Goal: Task Accomplishment & Management: Contribute content

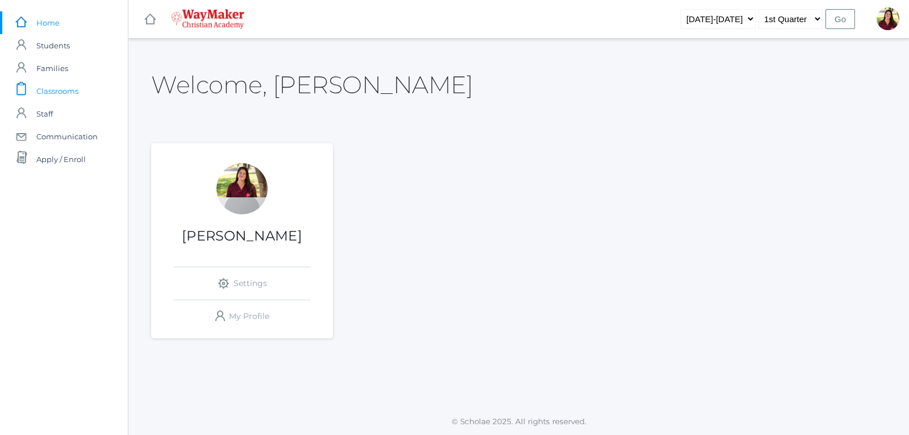
click at [70, 93] on span "Classrooms" at bounding box center [57, 91] width 42 height 23
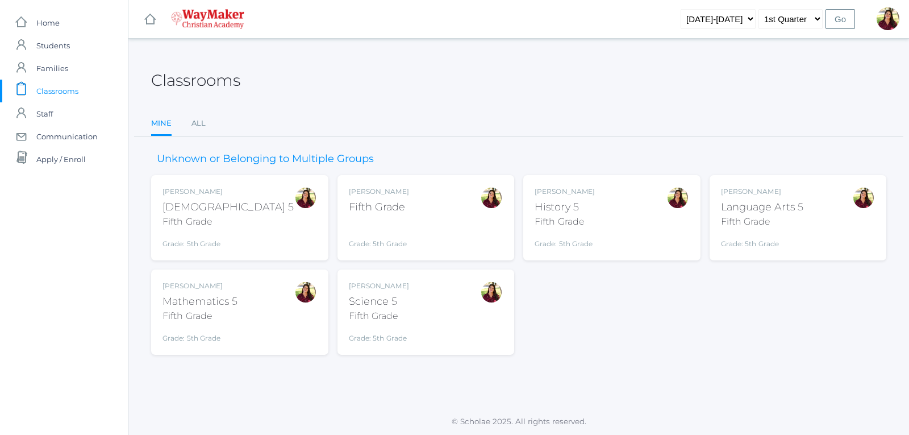
click at [387, 212] on div "Fifth Grade" at bounding box center [379, 206] width 60 height 15
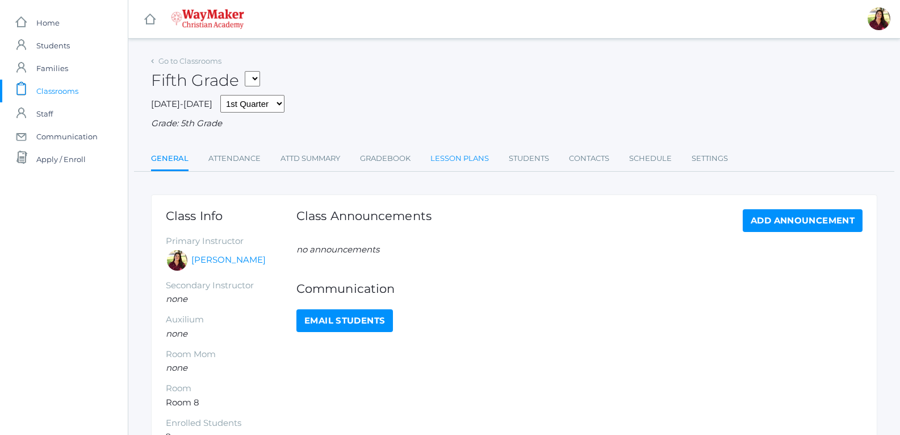
click at [437, 158] on link "Lesson Plans" at bounding box center [460, 158] width 59 height 23
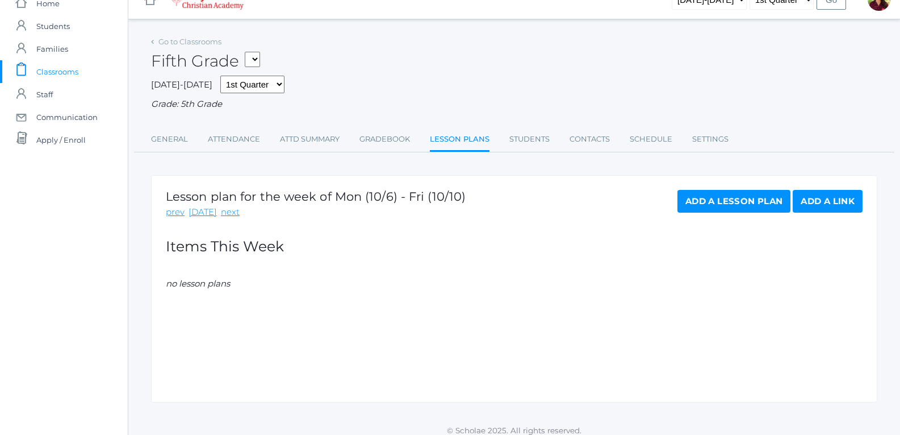
scroll to position [30, 0]
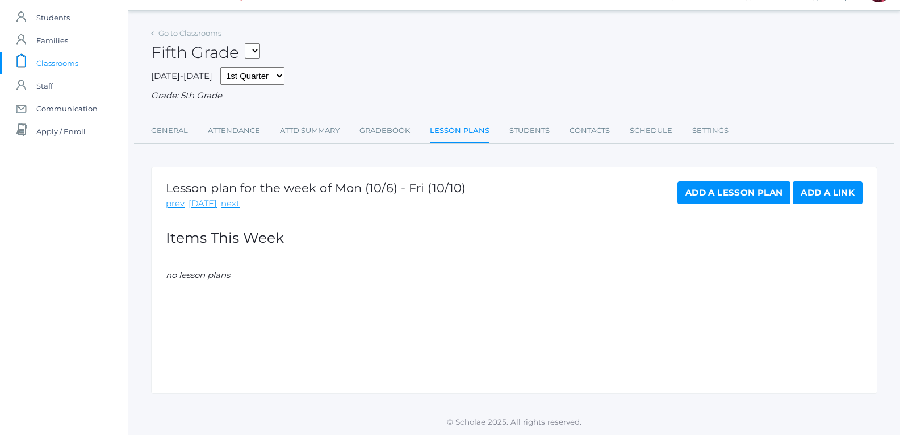
click at [740, 197] on link "Add a Lesson Plan" at bounding box center [734, 192] width 113 height 23
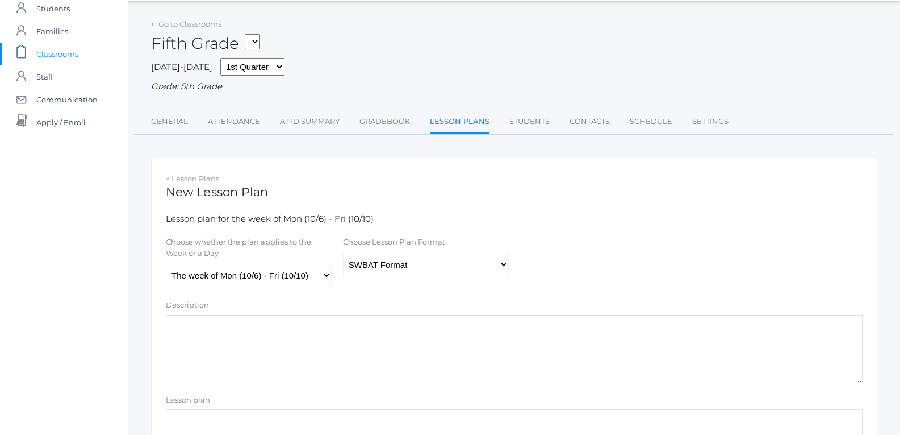
scroll to position [57, 0]
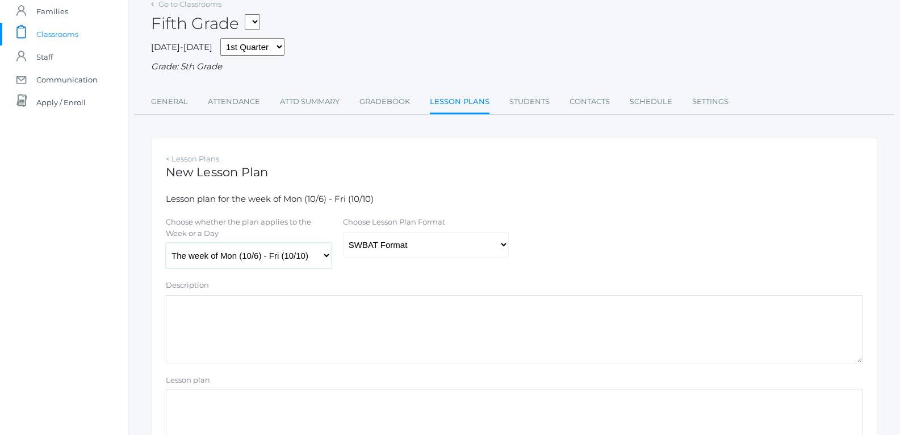
click at [327, 254] on select "The week of Mon (10/6) - Fri (10/10) Monday (10/6) Tuesday (10/7) Wednesday (10…" at bounding box center [249, 256] width 166 height 26
click at [429, 346] on textarea "Description" at bounding box center [514, 329] width 697 height 68
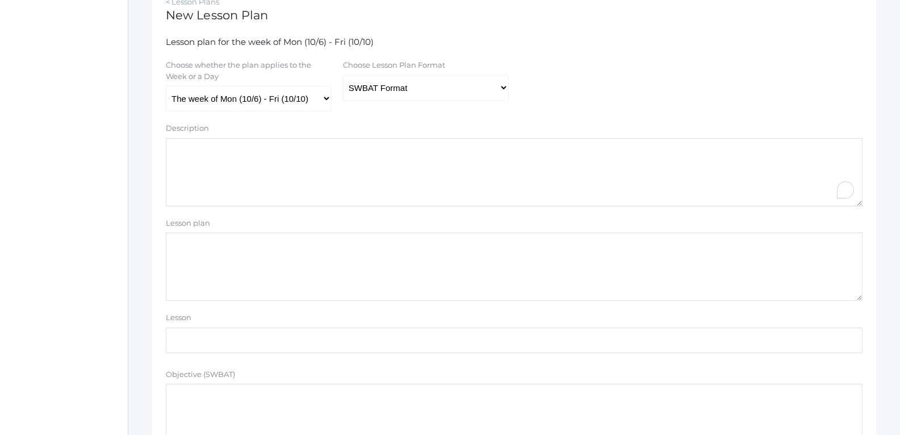
scroll to position [0, 0]
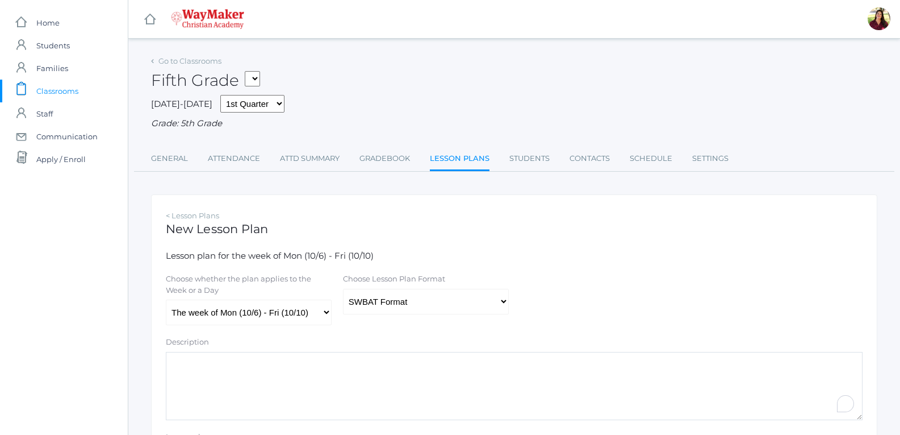
click at [374, 283] on label "Choose Lesson Plan Format" at bounding box center [394, 278] width 102 height 11
click at [374, 289] on select "Traditional Format SWBAT Format" at bounding box center [426, 302] width 166 height 26
click at [370, 303] on select "Traditional Format SWBAT Format" at bounding box center [426, 302] width 166 height 26
select select "legacy"
click at [343, 290] on select "Traditional Format SWBAT Format" at bounding box center [426, 302] width 166 height 26
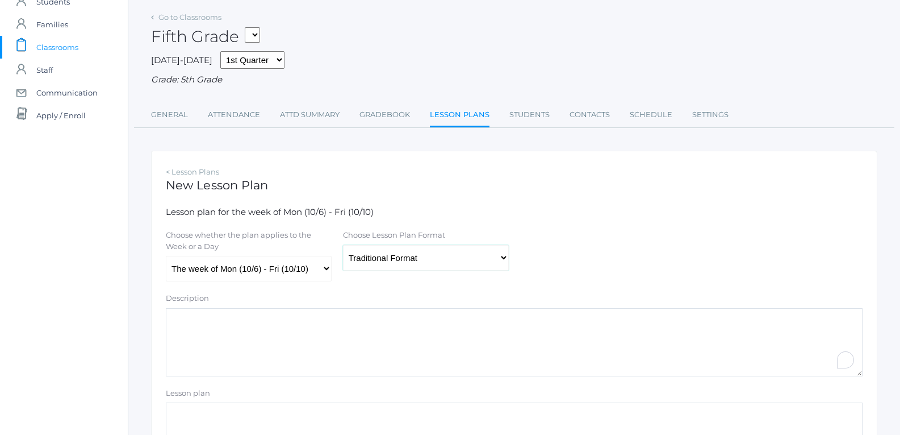
scroll to position [57, 0]
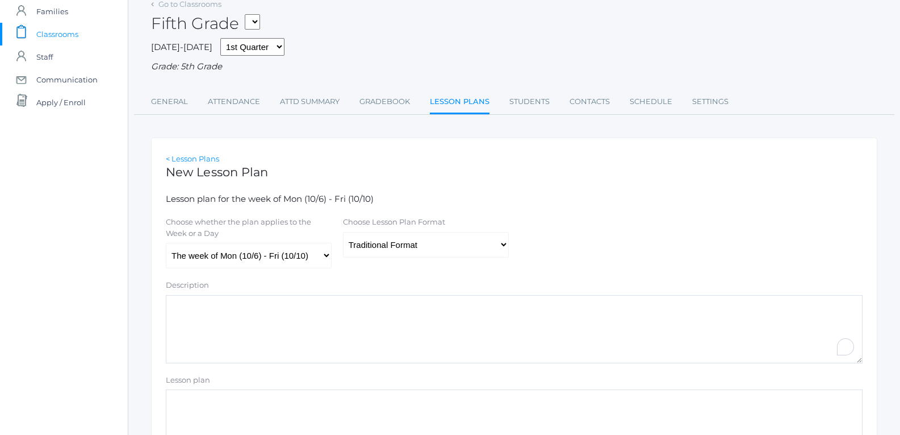
click at [209, 158] on link "< Lesson Plans" at bounding box center [192, 158] width 53 height 9
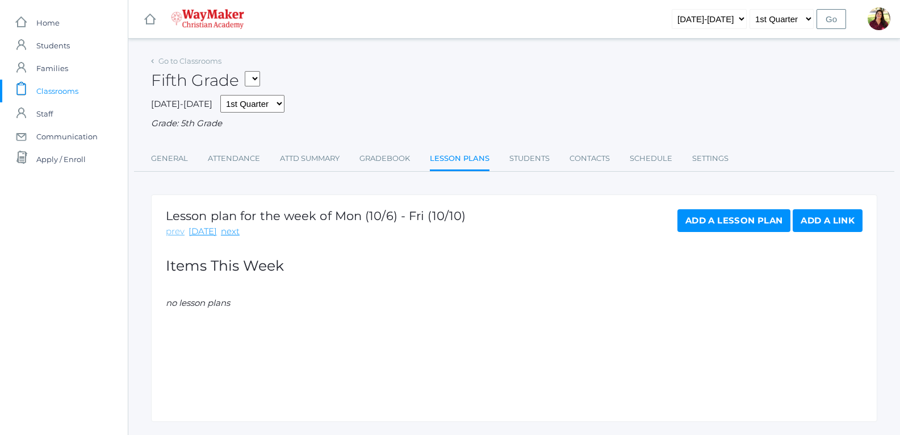
click at [174, 231] on link "prev" at bounding box center [175, 231] width 19 height 13
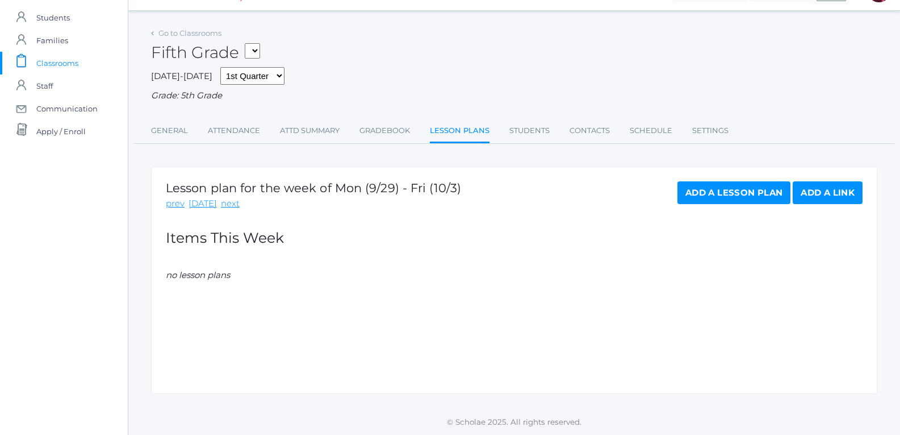
click at [747, 187] on link "Add a Lesson Plan" at bounding box center [734, 192] width 113 height 23
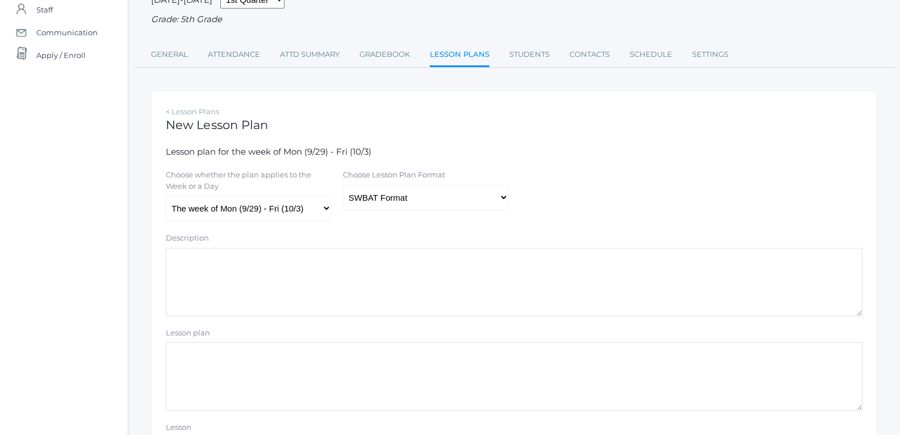
scroll to position [114, 0]
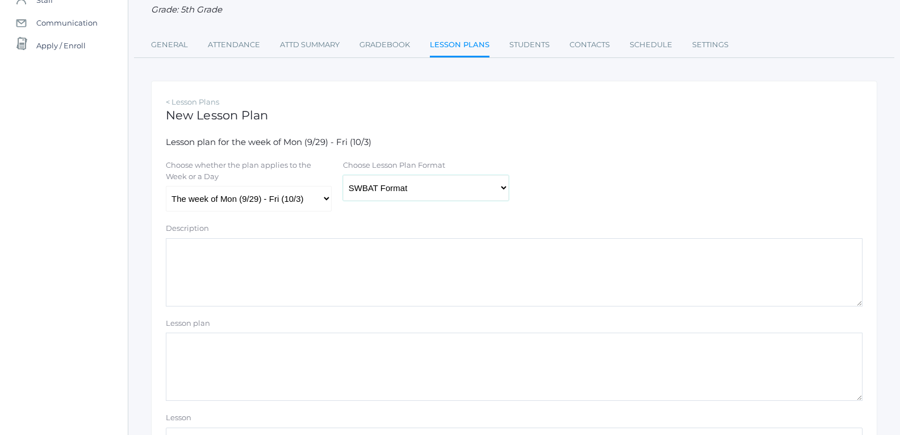
click at [482, 195] on select "Traditional Format SWBAT Format" at bounding box center [426, 188] width 166 height 26
select select "legacy"
click at [343, 176] on select "Traditional Format SWBAT Format" at bounding box center [426, 188] width 166 height 26
click at [257, 379] on textarea "Lesson plan" at bounding box center [514, 366] width 697 height 68
paste textarea "We’ve had a wonderful and productive week in Mrs. Benzinger’s 5th grade class! …"
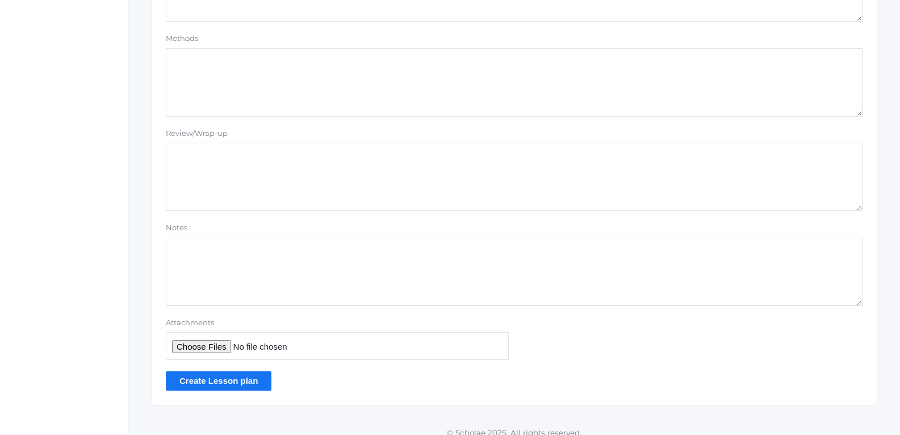
scroll to position [985, 0]
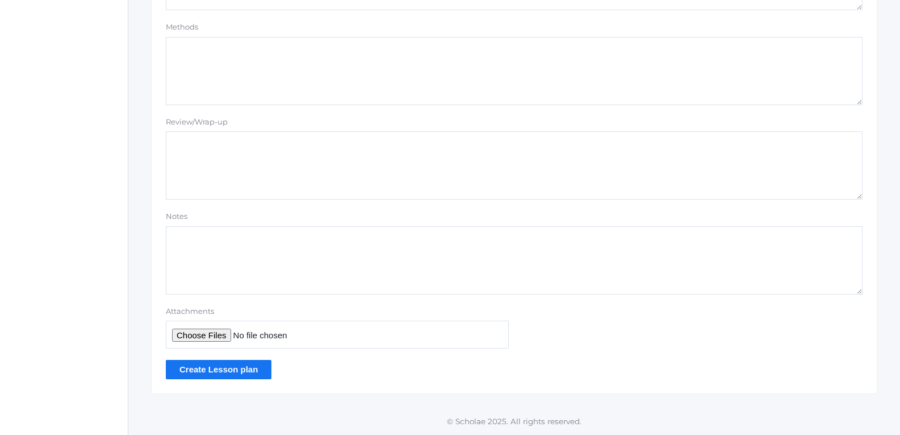
type textarea "We’ve had a wonderful and productive week in Mrs. Benzinger’s 5th grade class! …"
click at [233, 364] on input "Create Lesson plan" at bounding box center [219, 369] width 106 height 19
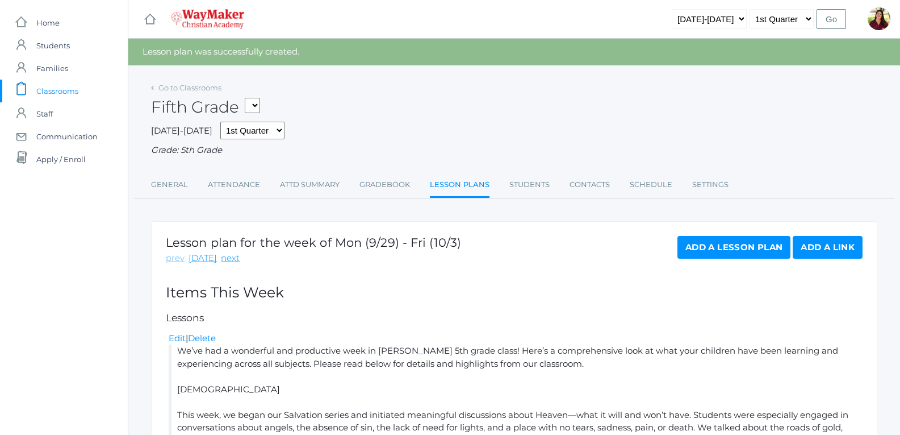
click at [176, 262] on link "prev" at bounding box center [175, 258] width 19 height 13
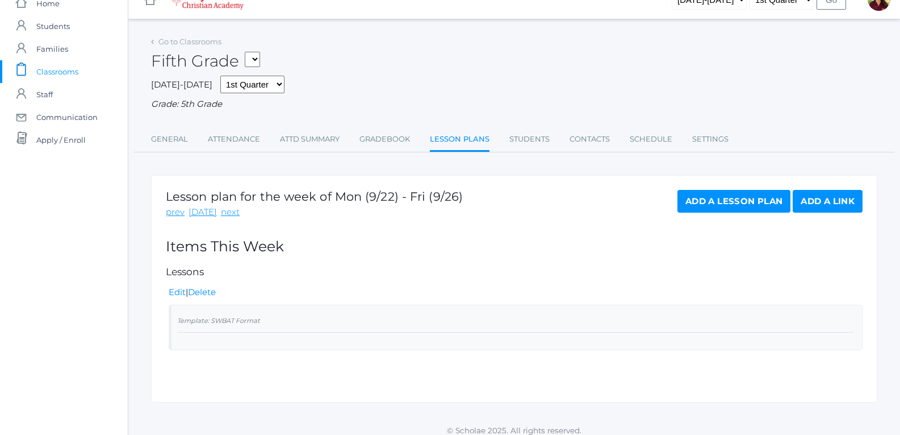
scroll to position [30, 0]
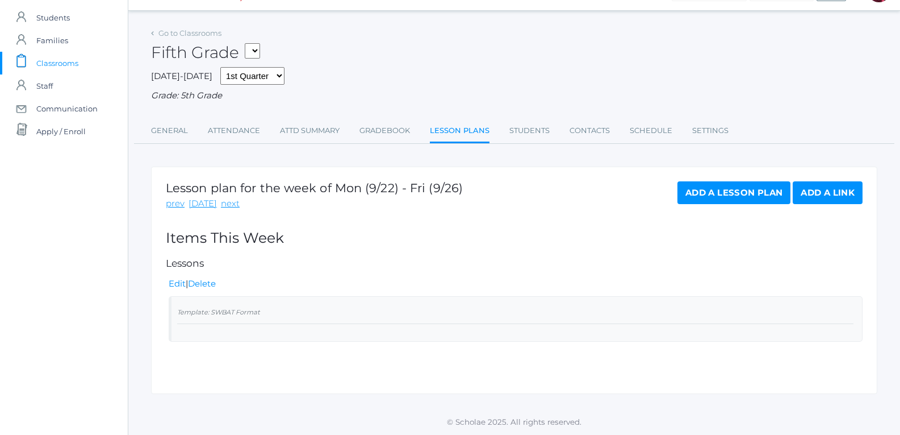
click at [696, 195] on link "Add a Lesson Plan" at bounding box center [734, 192] width 113 height 23
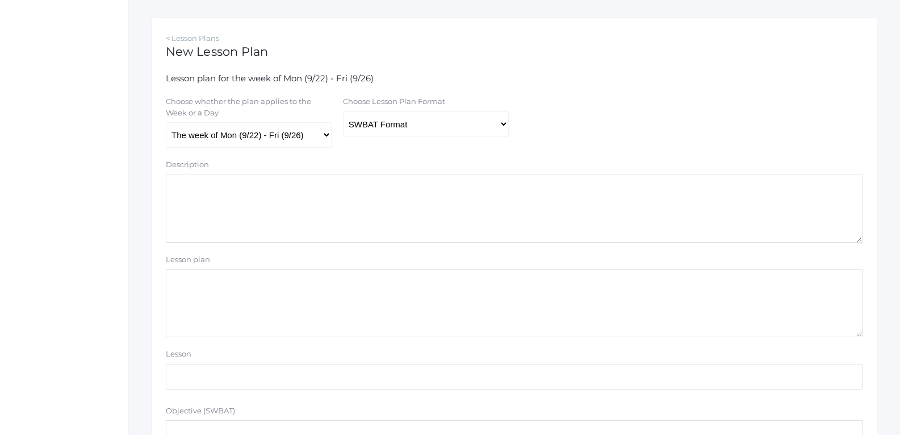
scroll to position [227, 0]
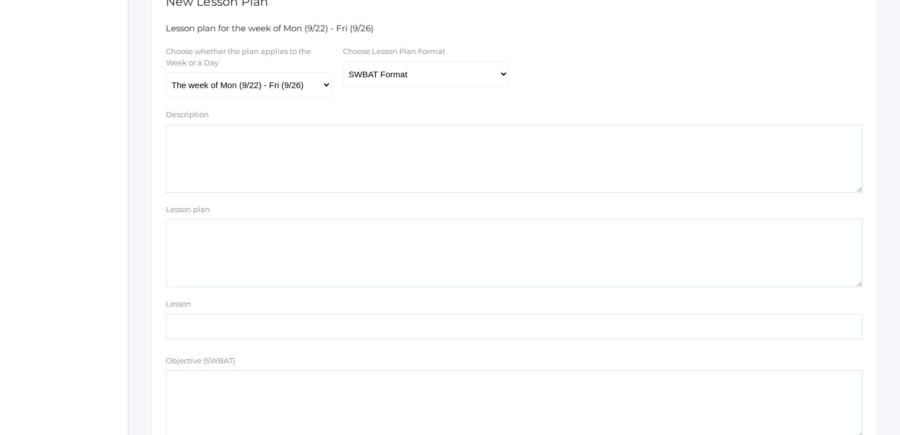
click at [369, 248] on textarea "Lesson plan" at bounding box center [514, 253] width 697 height 68
paste textarea "Hello, families! Here’s a friendly update on all the exciting learning that too…"
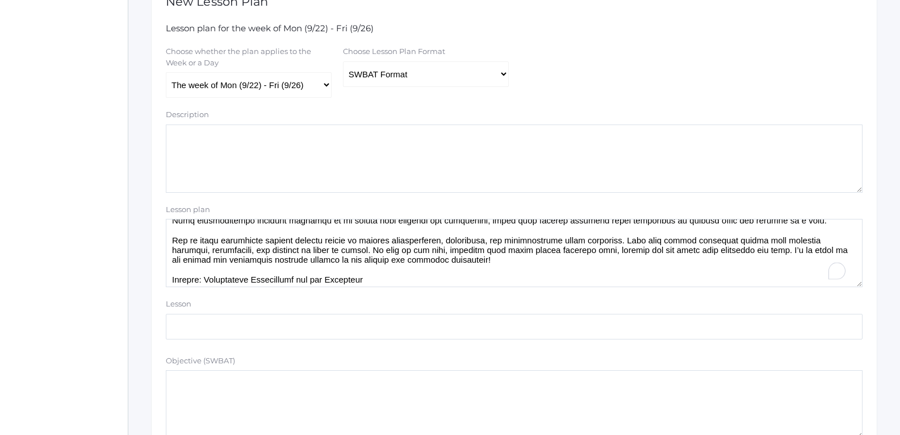
scroll to position [364, 0]
type textarea "Hello, families! Here’s a friendly update on all the exciting learning that too…"
click at [454, 79] on select "Traditional Format SWBAT Format" at bounding box center [426, 74] width 166 height 26
select select "legacy"
click at [343, 62] on select "Traditional Format SWBAT Format" at bounding box center [426, 74] width 166 height 26
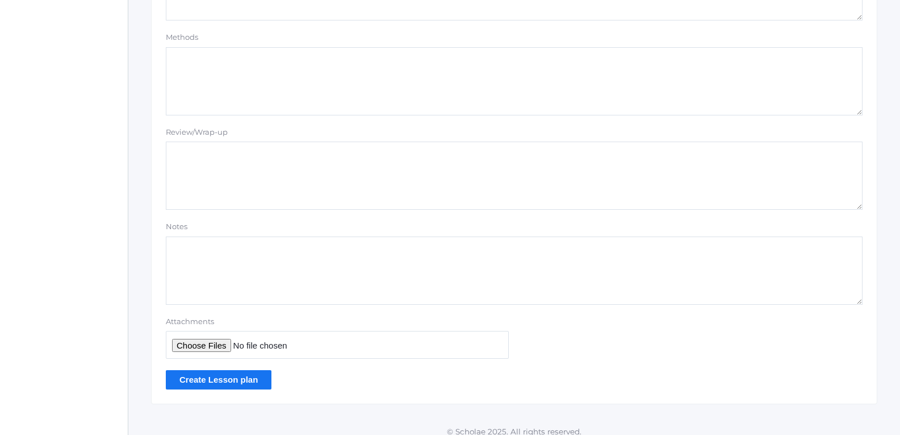
scroll to position [985, 0]
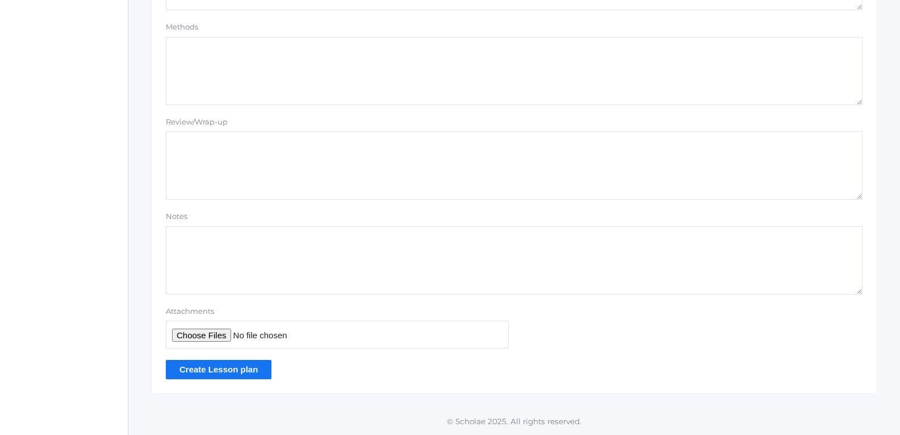
click at [223, 361] on input "Create Lesson plan" at bounding box center [219, 369] width 106 height 19
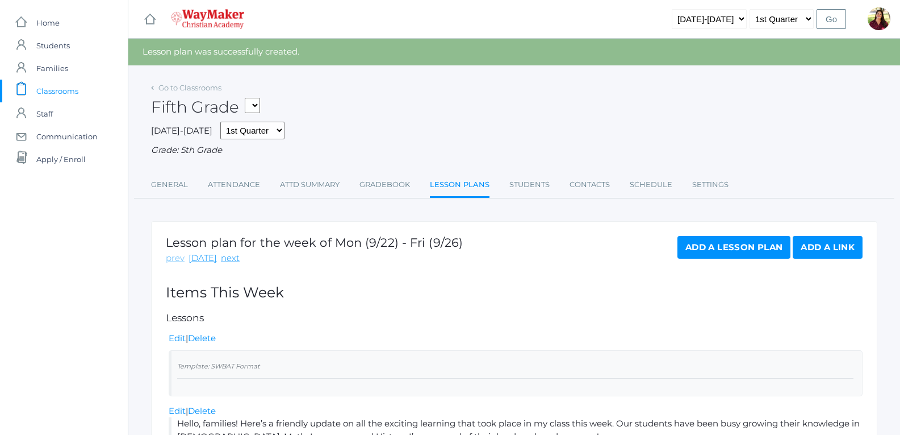
click at [174, 265] on link "prev" at bounding box center [175, 258] width 19 height 13
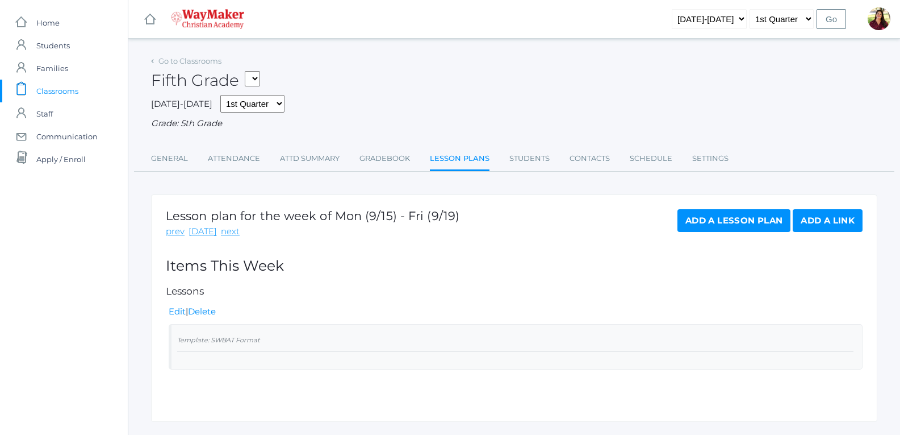
click at [700, 223] on link "Add a Lesson Plan" at bounding box center [734, 220] width 113 height 23
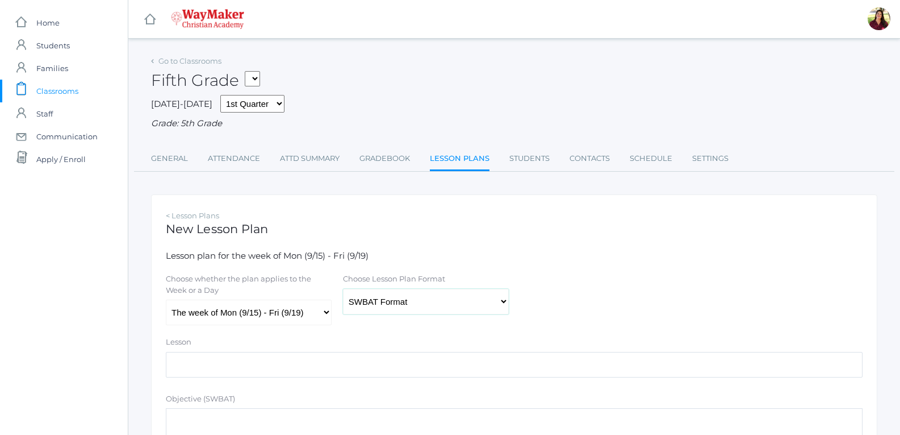
click at [458, 301] on select "Traditional Format SWBAT Format" at bounding box center [426, 302] width 166 height 26
select select "legacy"
click at [343, 290] on select "Traditional Format SWBAT Format" at bounding box center [426, 302] width 166 height 26
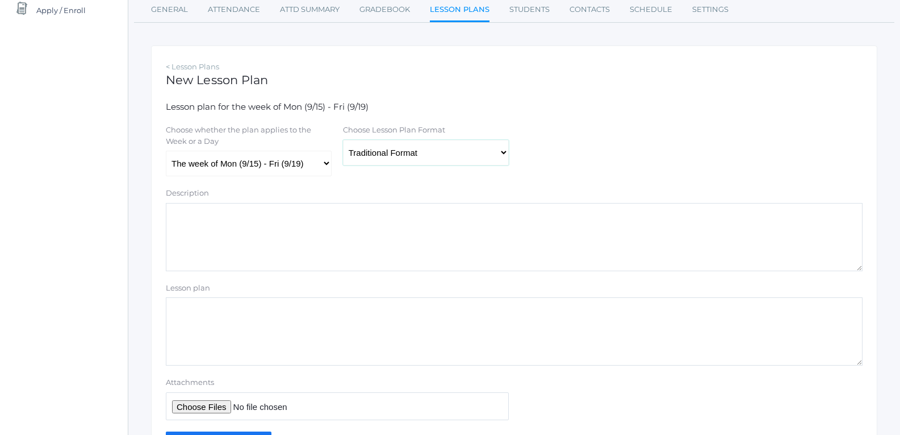
scroll to position [222, 0]
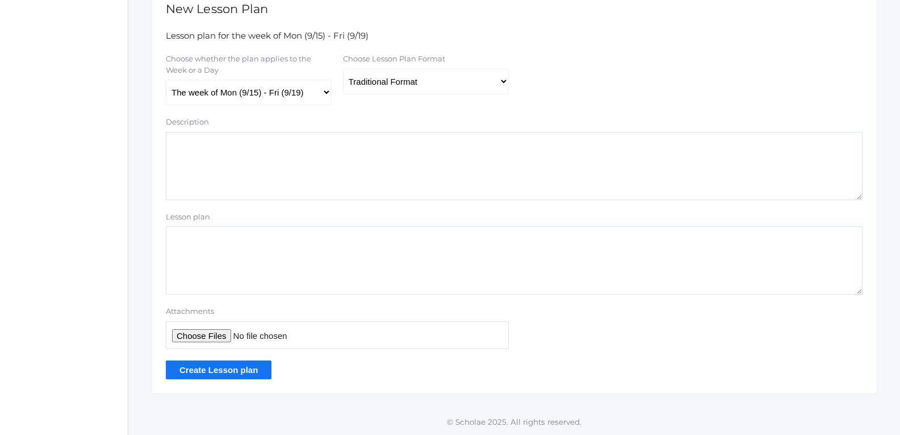
click at [390, 270] on textarea "Lesson plan" at bounding box center [514, 260] width 697 height 68
paste textarea "This week was full of learning, creativity, and hands-on experiences in our 5th…"
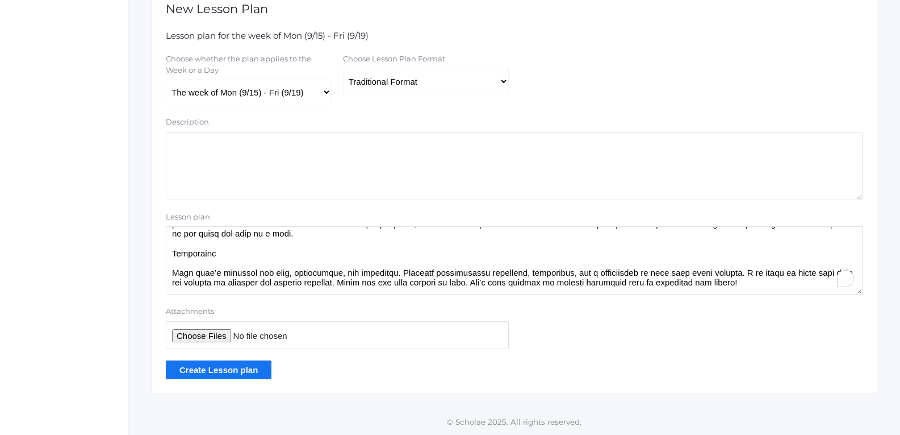
scroll to position [441, 0]
type textarea "This week was full of learning, creativity, and hands-on experiences in our 5th…"
click at [241, 372] on input "Create Lesson plan" at bounding box center [219, 369] width 106 height 19
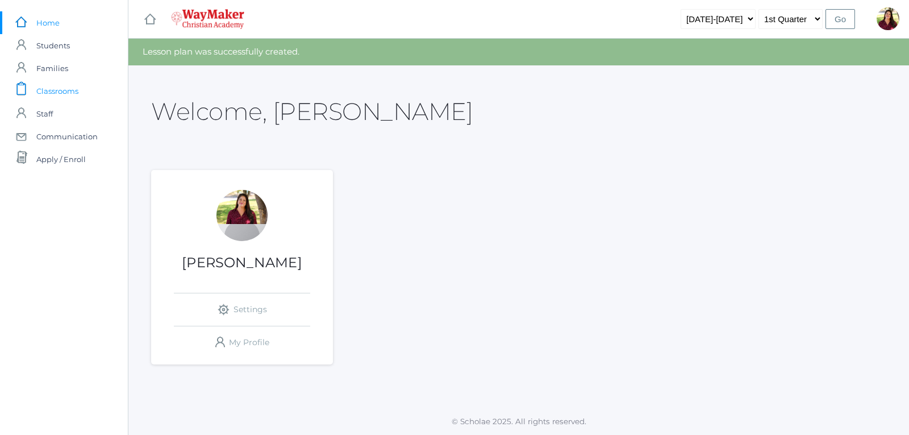
click at [85, 90] on link "icons/clipboard/plain Created with Sketch. Classrooms" at bounding box center [64, 91] width 128 height 23
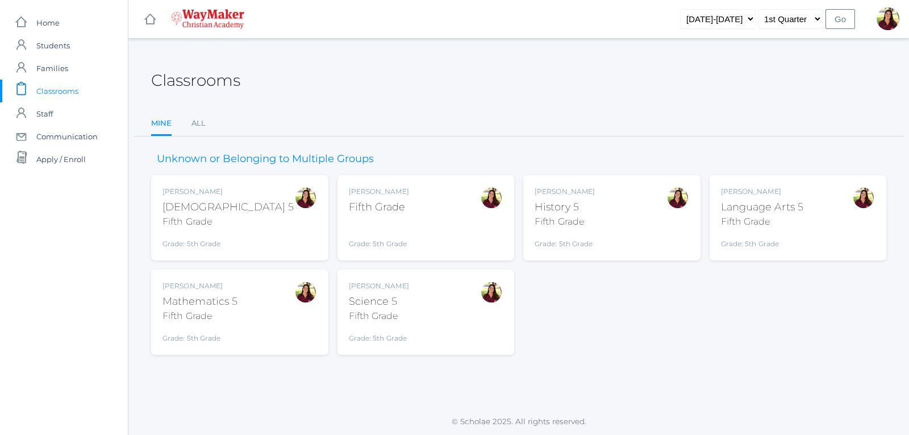
click at [368, 206] on div "Fifth Grade" at bounding box center [379, 206] width 60 height 15
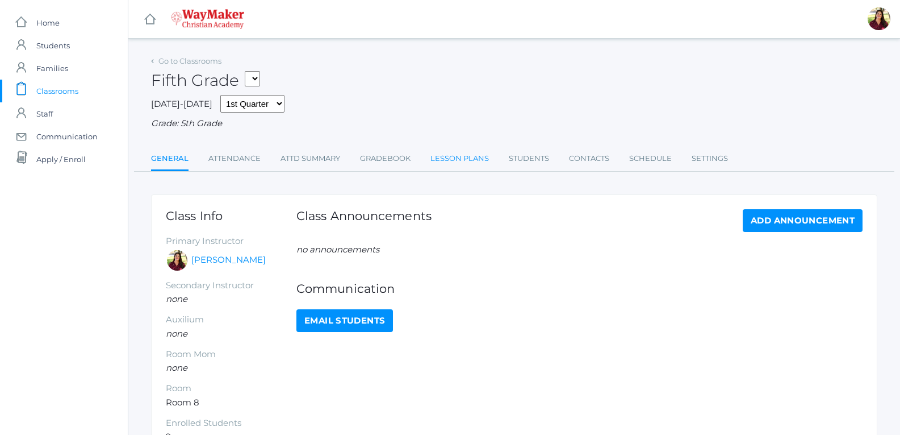
click at [483, 161] on link "Lesson Plans" at bounding box center [460, 158] width 59 height 23
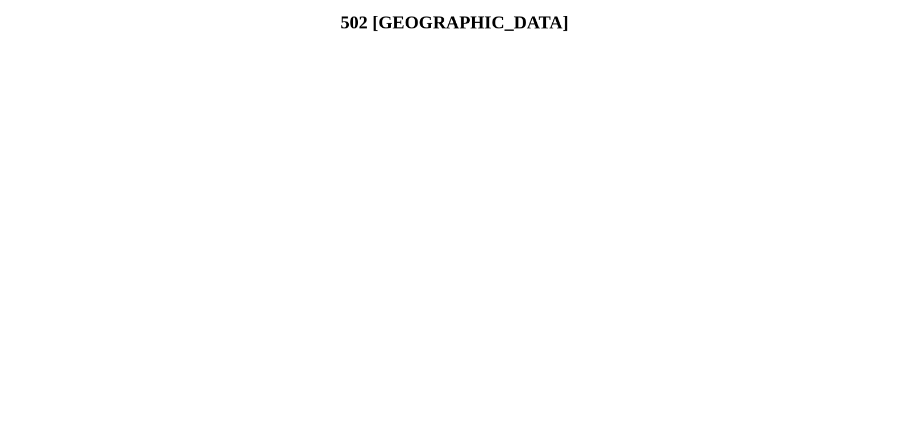
click at [483, 45] on html "502 [GEOGRAPHIC_DATA]" at bounding box center [454, 22] width 909 height 45
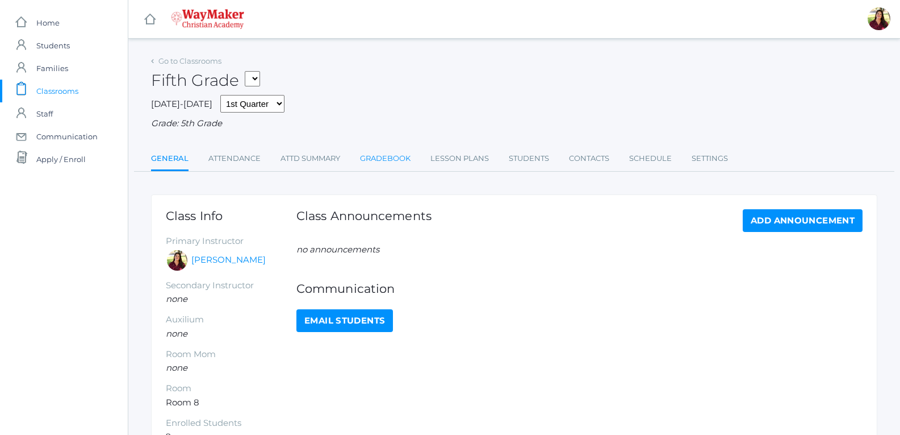
click at [391, 161] on link "Gradebook" at bounding box center [385, 158] width 51 height 23
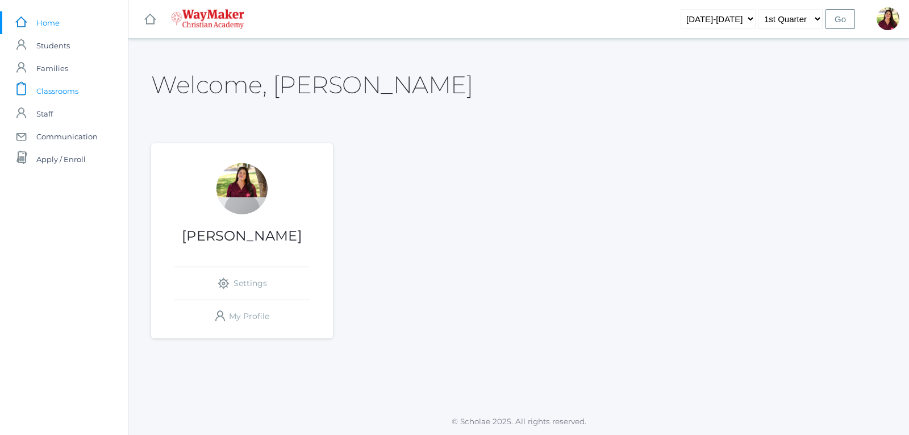
click at [66, 91] on span "Classrooms" at bounding box center [57, 91] width 42 height 23
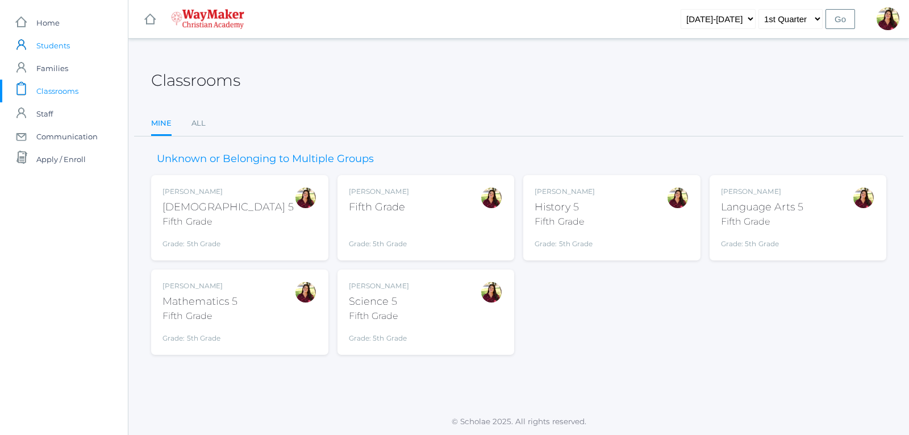
click at [55, 39] on span "Students" at bounding box center [53, 45] width 34 height 23
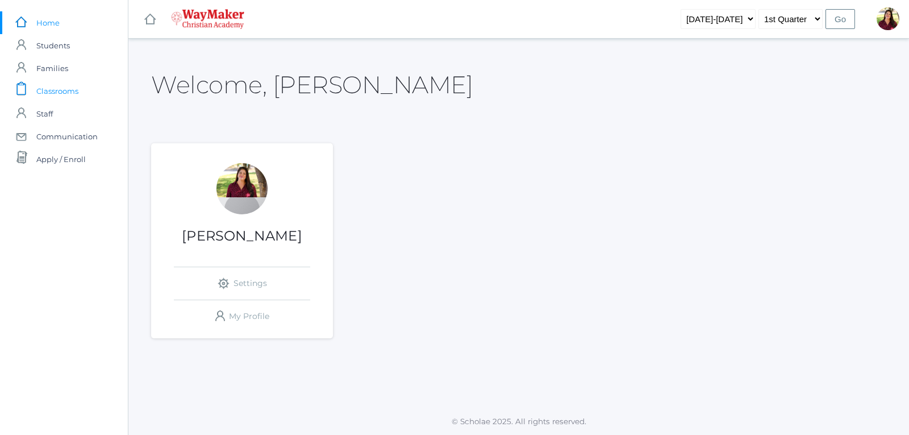
click at [59, 94] on span "Classrooms" at bounding box center [57, 91] width 42 height 23
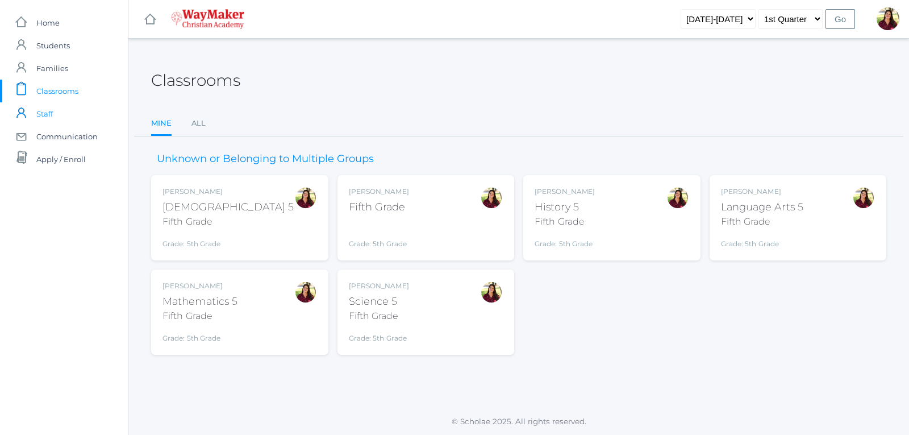
click at [52, 119] on span "Staff" at bounding box center [44, 113] width 16 height 23
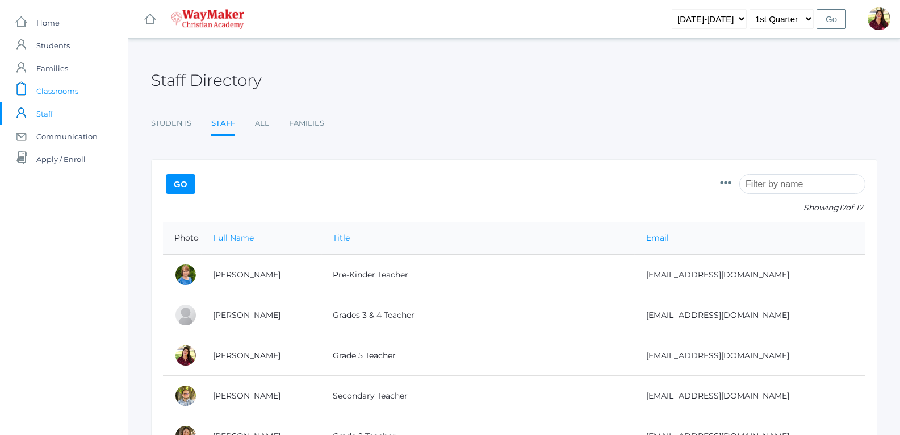
click at [52, 90] on span "Classrooms" at bounding box center [57, 91] width 42 height 23
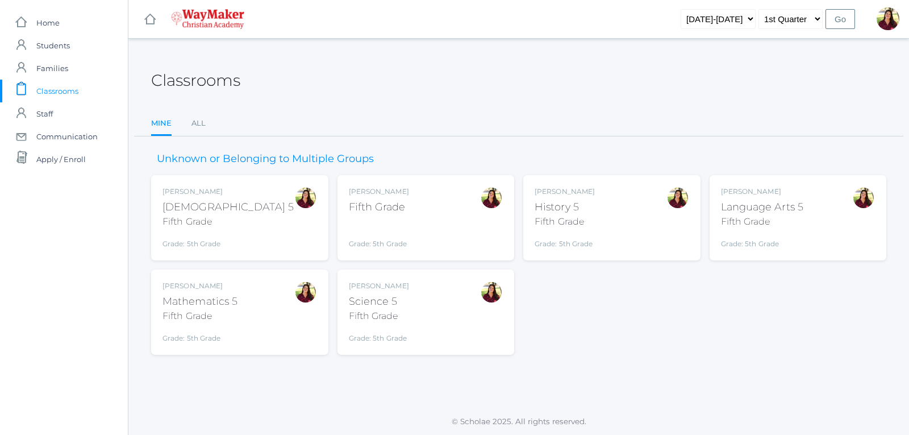
click at [365, 208] on div "Fifth Grade" at bounding box center [379, 206] width 60 height 15
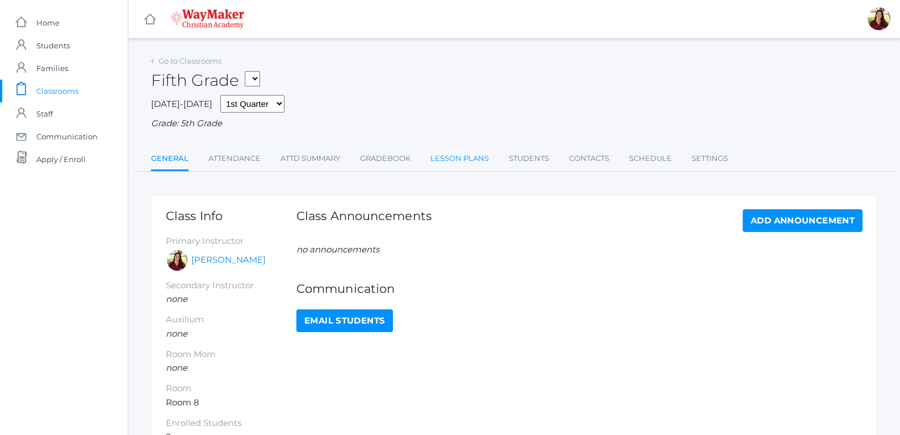
click at [441, 157] on link "Lesson Plans" at bounding box center [460, 158] width 59 height 23
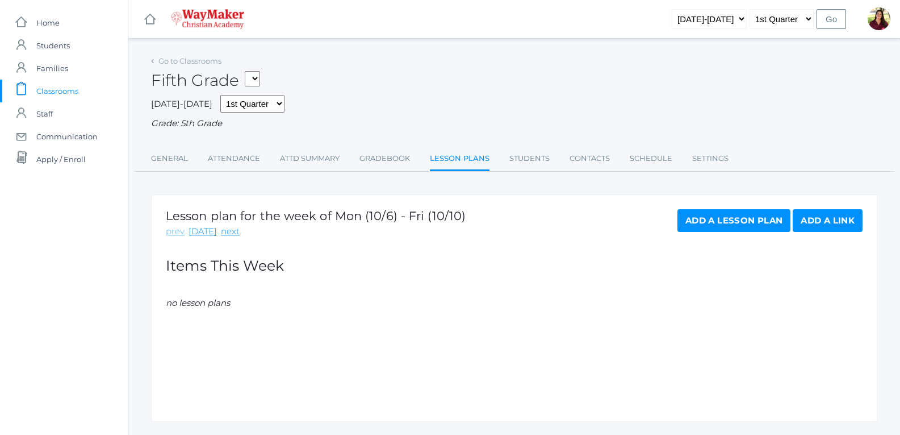
click at [181, 237] on link "prev" at bounding box center [175, 231] width 19 height 13
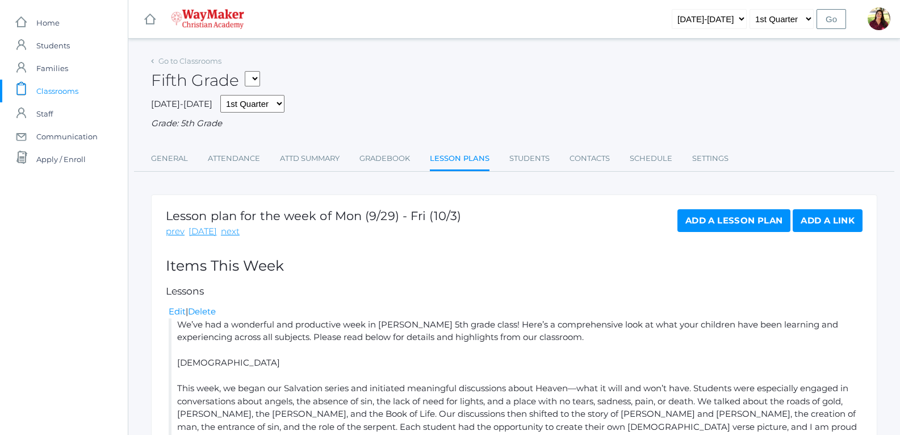
click at [181, 237] on link "prev" at bounding box center [175, 231] width 19 height 13
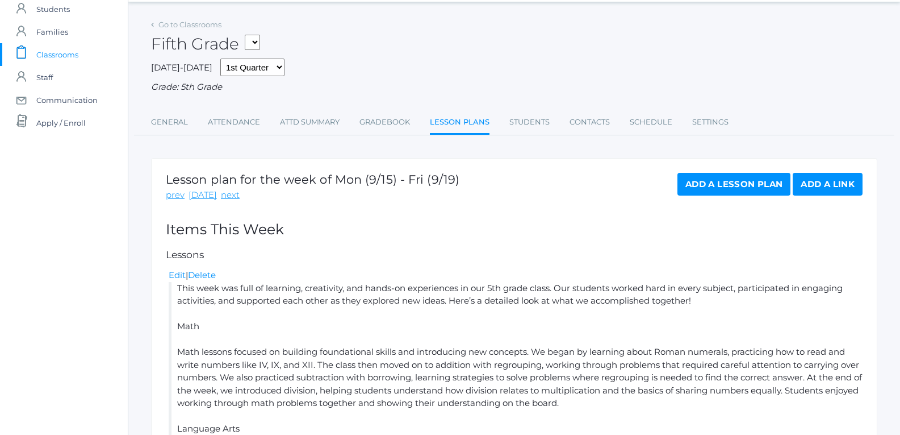
scroll to position [57, 0]
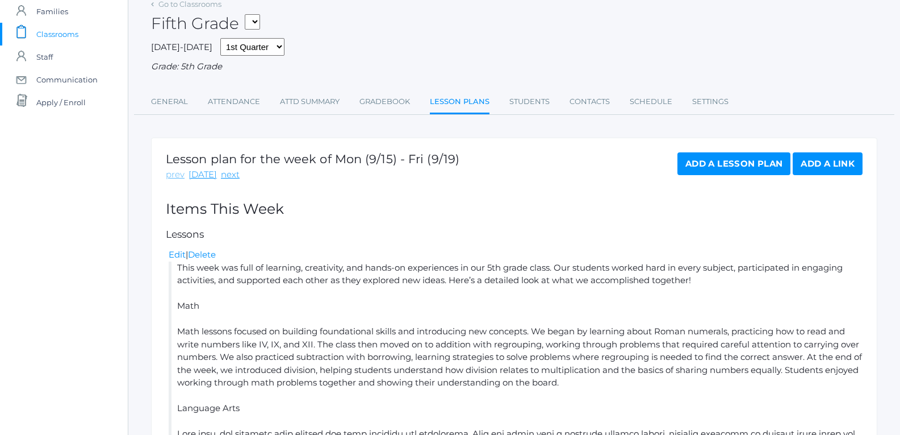
click at [176, 174] on link "prev" at bounding box center [175, 174] width 19 height 13
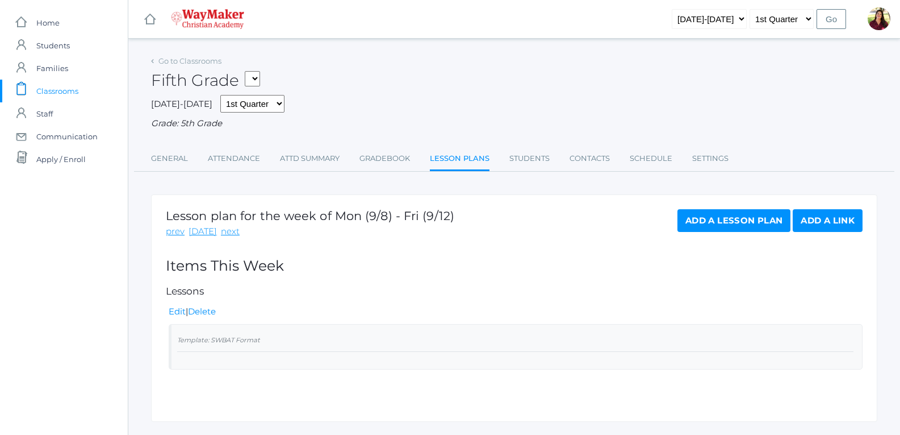
click at [706, 224] on link "Add a Lesson Plan" at bounding box center [734, 220] width 113 height 23
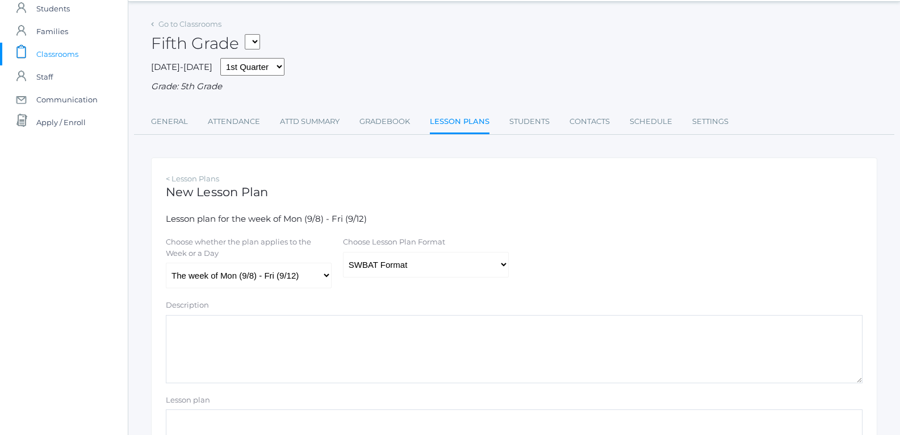
scroll to position [57, 0]
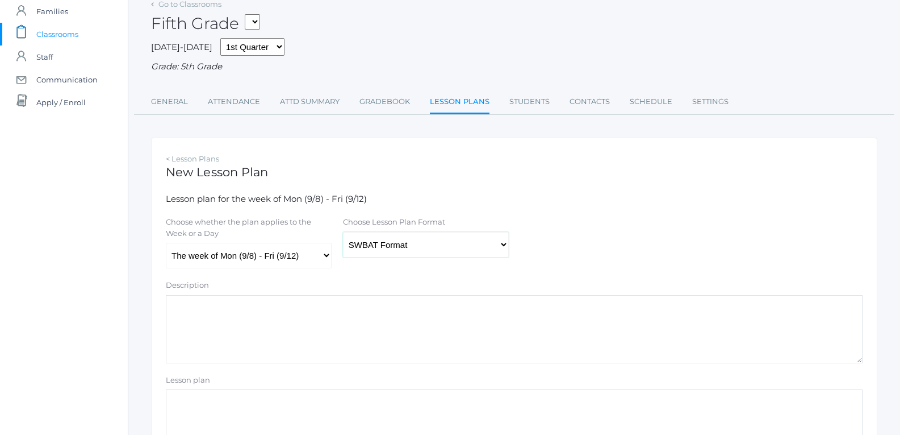
click at [472, 239] on select "Traditional Format SWBAT Format" at bounding box center [426, 245] width 166 height 26
select select "legacy"
click at [343, 233] on select "Traditional Format SWBAT Format" at bounding box center [426, 245] width 166 height 26
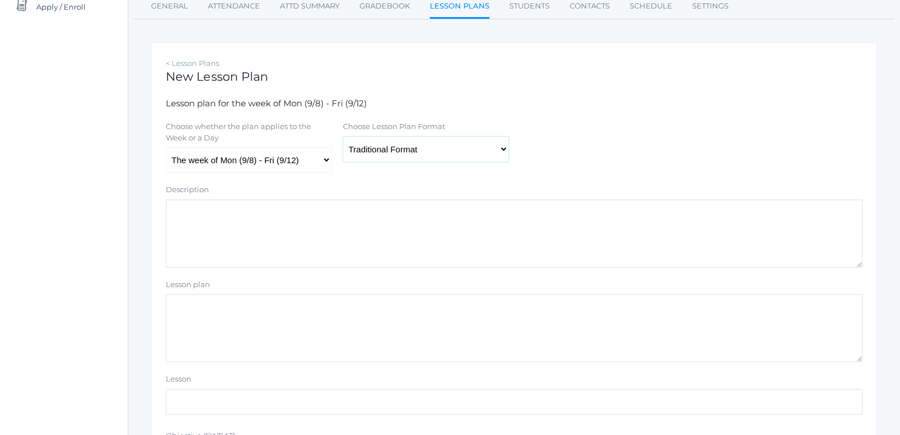
scroll to position [170, 0]
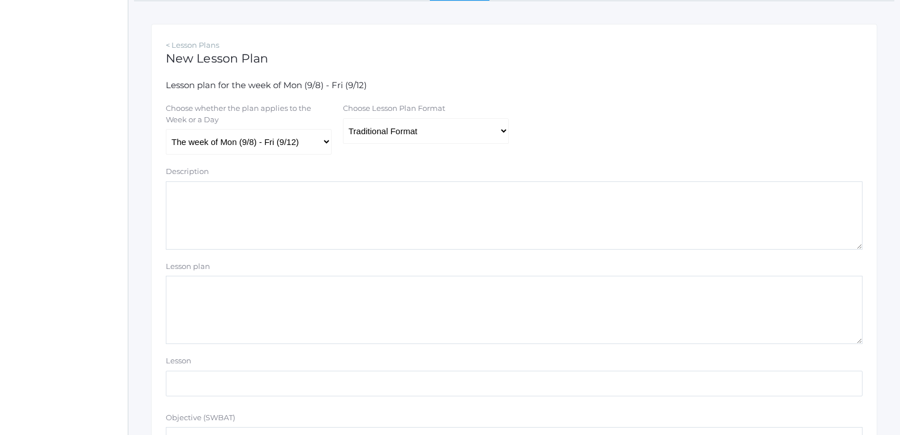
click at [412, 304] on textarea "Lesson plan" at bounding box center [514, 310] width 697 height 68
paste textarea "Bible: This week, we studied the birth of Jesus, focusing on the significant in…"
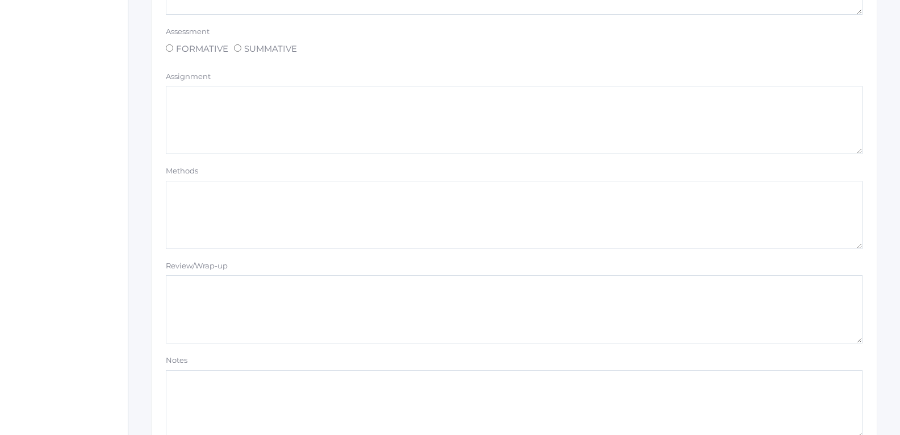
scroll to position [985, 0]
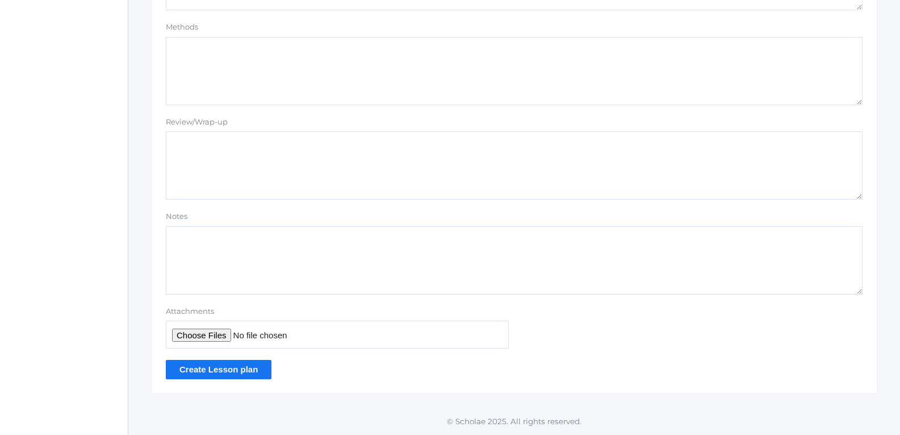
type textarea "Bible: This week, we studied the birth of Jesus, focusing on the significant in…"
click at [253, 367] on input "Create Lesson plan" at bounding box center [219, 369] width 106 height 19
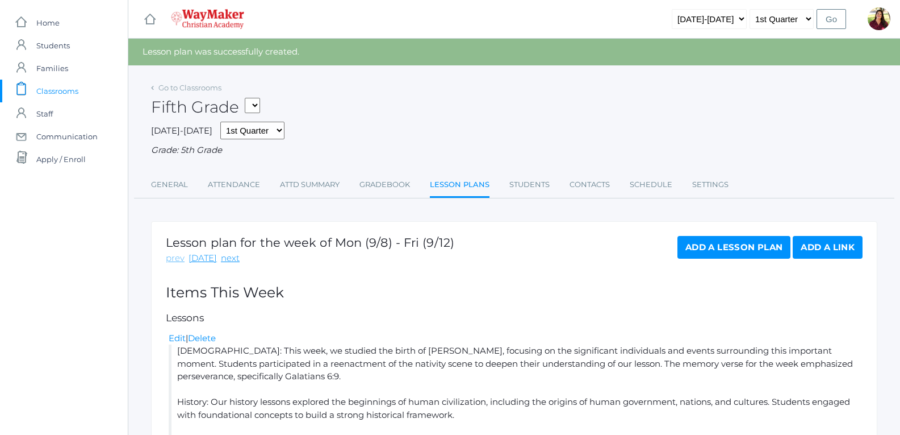
click at [175, 257] on link "prev" at bounding box center [175, 258] width 19 height 13
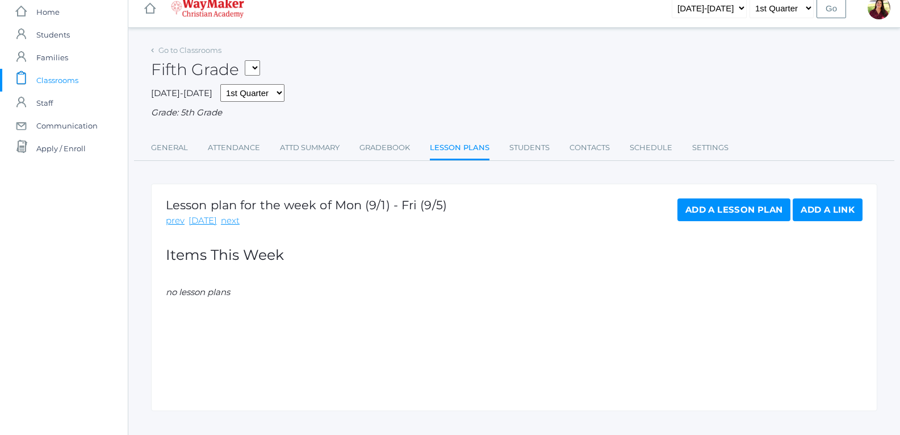
scroll to position [30, 0]
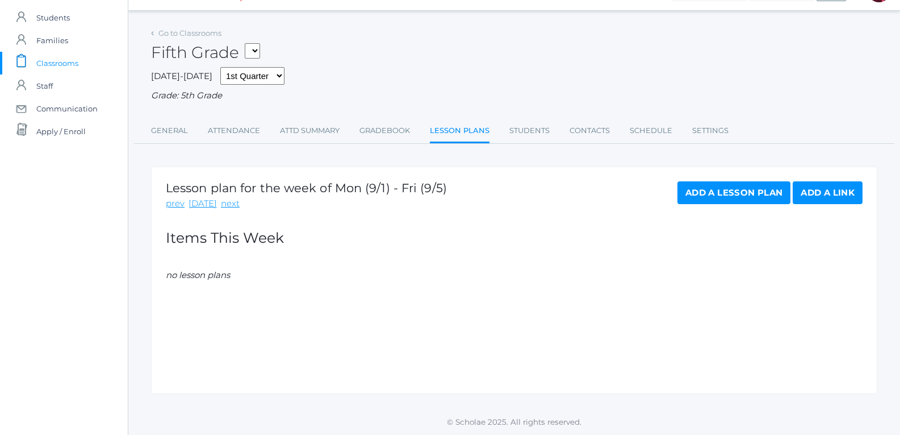
click at [679, 193] on link "Add a Lesson Plan" at bounding box center [734, 192] width 113 height 23
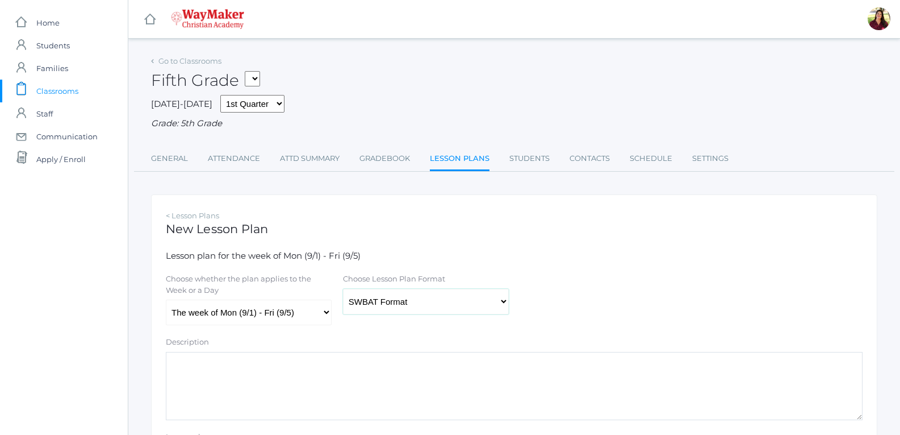
click at [494, 292] on select "Traditional Format SWBAT Format" at bounding box center [426, 302] width 166 height 26
select select "legacy"
click at [343, 290] on select "Traditional Format SWBAT Format" at bounding box center [426, 302] width 166 height 26
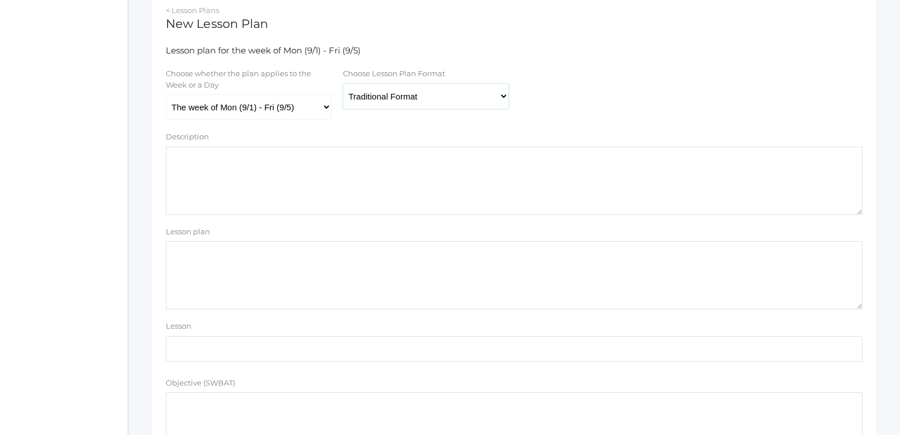
scroll to position [227, 0]
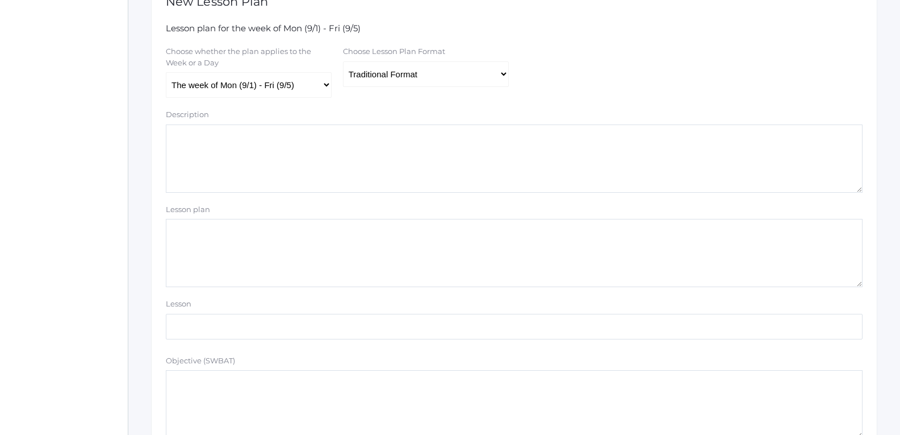
click at [330, 235] on textarea "Lesson plan" at bounding box center [514, 253] width 697 height 68
paste textarea "I wanted to share how yesterday was truly a fantastic day filled with creativit…"
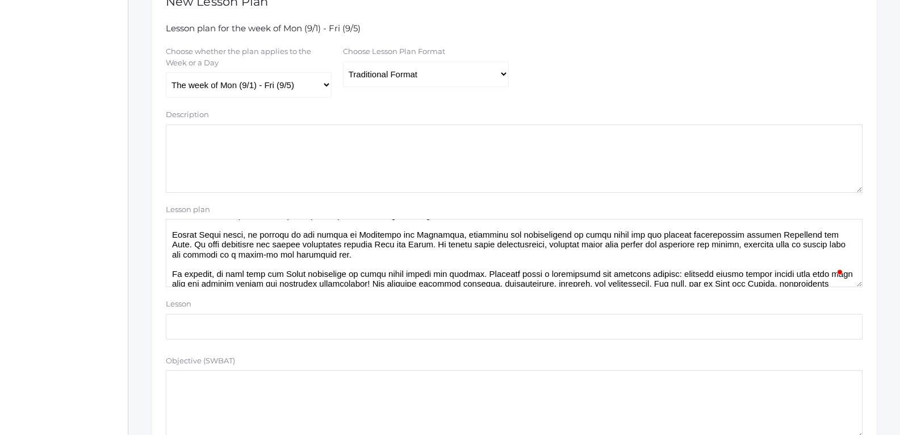
scroll to position [0, 0]
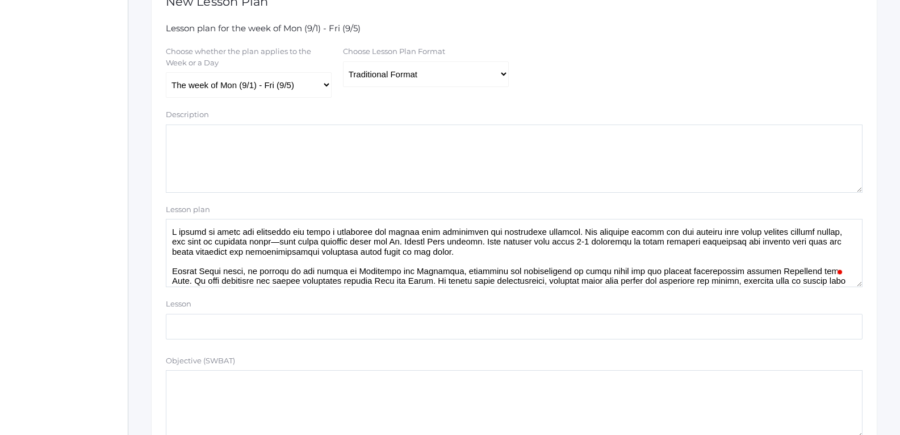
click at [206, 218] on div "Lesson plan" at bounding box center [514, 211] width 697 height 15
click at [206, 232] on textarea "Lesson plan" at bounding box center [514, 253] width 697 height 68
paste textarea "We had a wonderful and productive first week together in class! The students pa…"
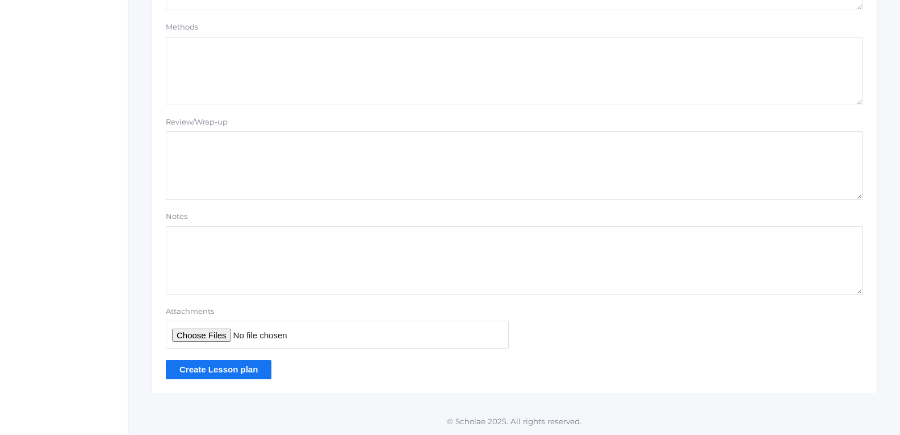
type textarea "We had a wonderful and productive first week together in class! The students pa…"
click at [235, 362] on input "Create Lesson plan" at bounding box center [219, 369] width 106 height 19
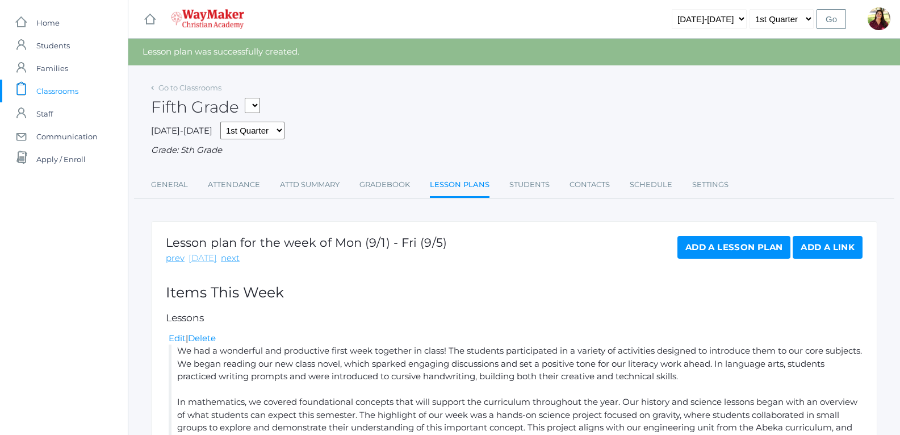
click at [197, 258] on link "[DATE]" at bounding box center [203, 258] width 28 height 13
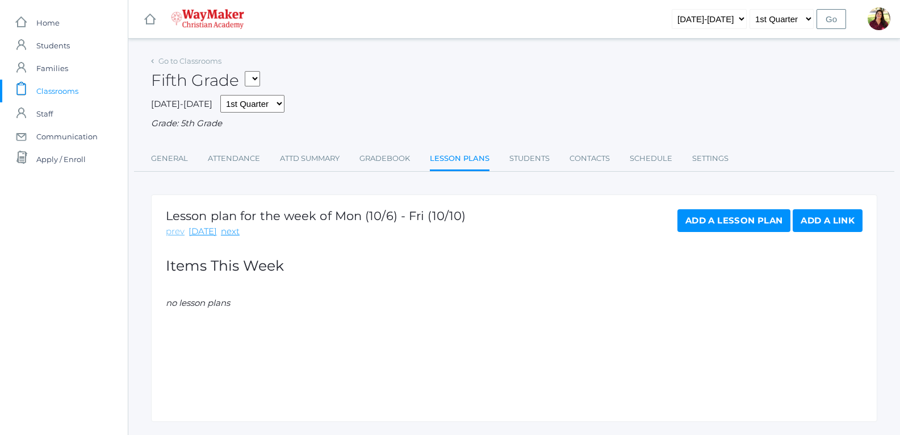
click at [184, 238] on link "prev" at bounding box center [175, 231] width 19 height 13
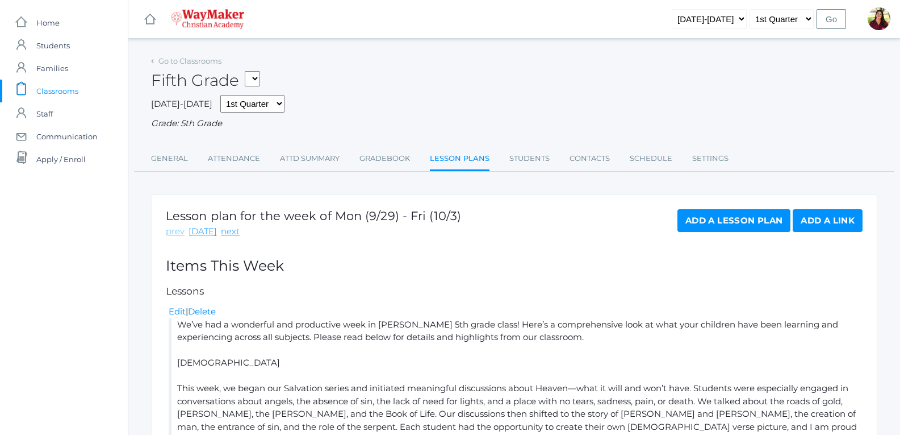
click at [182, 238] on link "prev" at bounding box center [175, 231] width 19 height 13
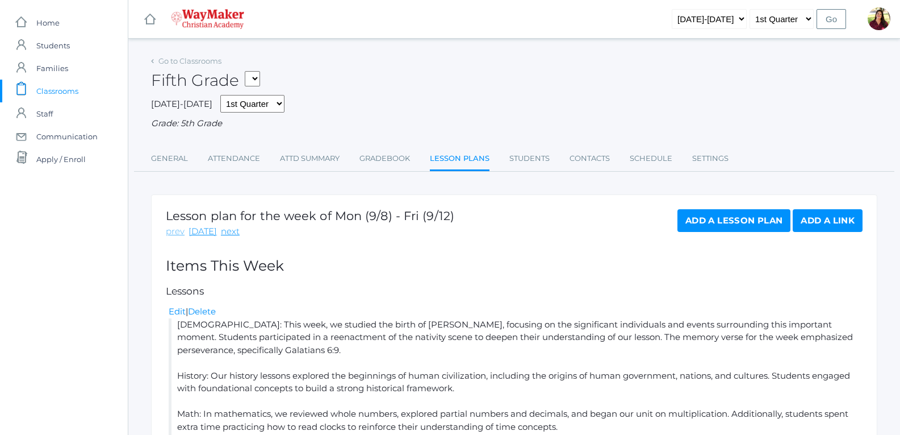
click at [180, 238] on link "prev" at bounding box center [175, 231] width 19 height 13
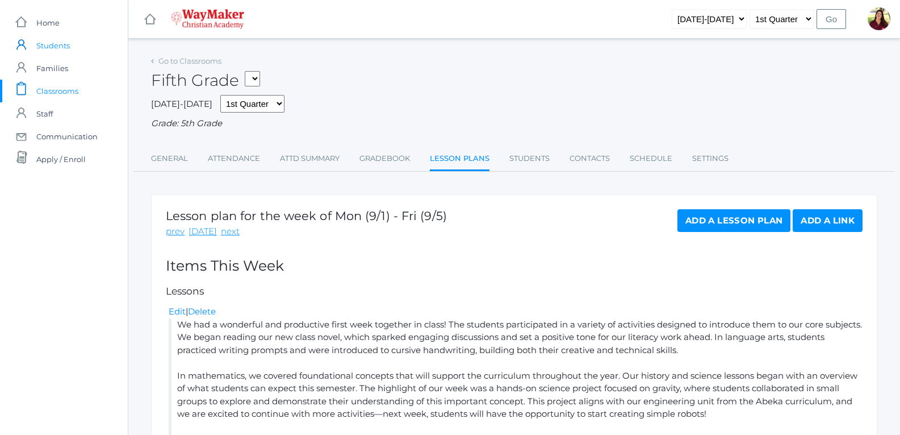
click at [64, 50] on span "Students" at bounding box center [53, 45] width 34 height 23
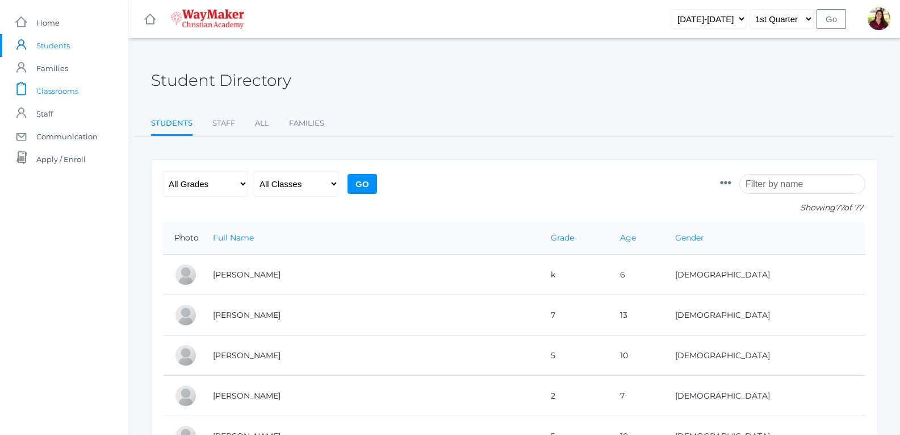
click at [71, 92] on span "Classrooms" at bounding box center [57, 91] width 42 height 23
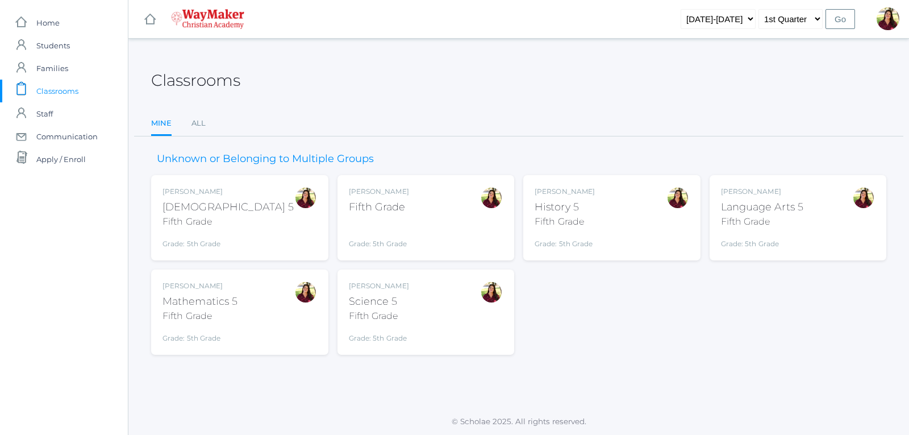
click at [349, 206] on div "Fifth Grade" at bounding box center [379, 206] width 60 height 15
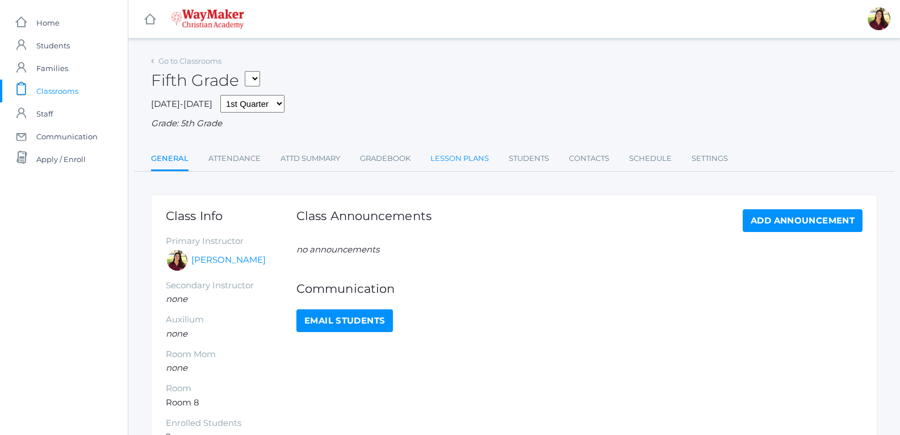
click at [444, 159] on link "Lesson Plans" at bounding box center [460, 158] width 59 height 23
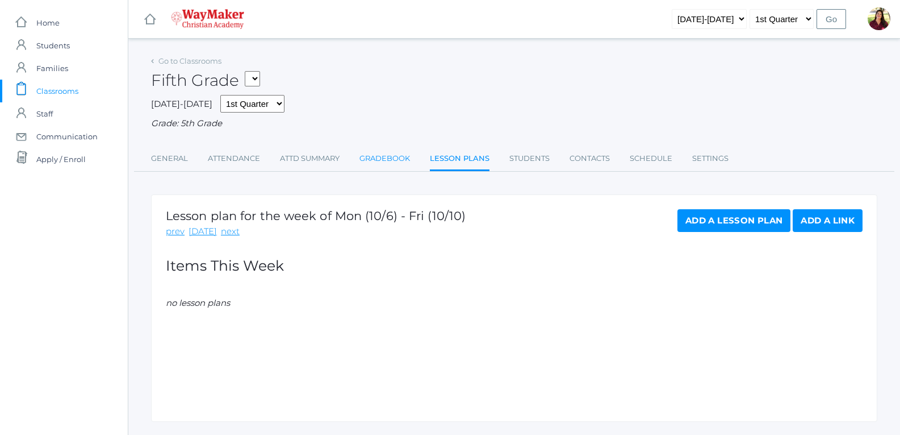
click at [403, 164] on link "Gradebook" at bounding box center [385, 158] width 51 height 23
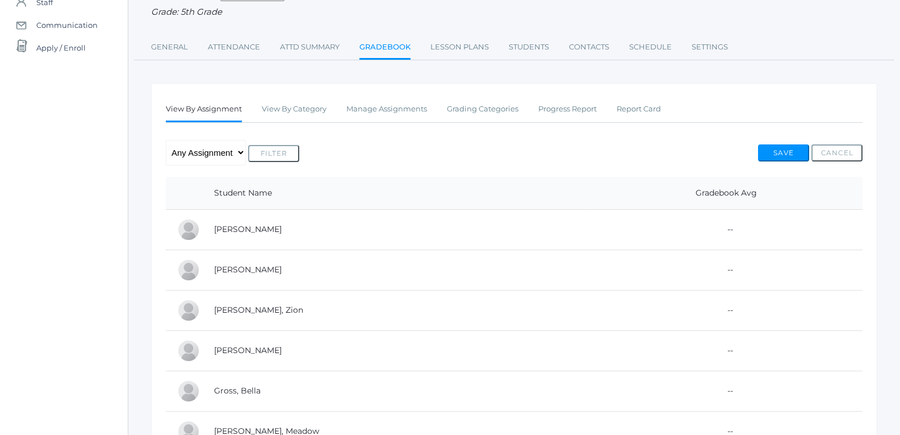
scroll to position [7, 0]
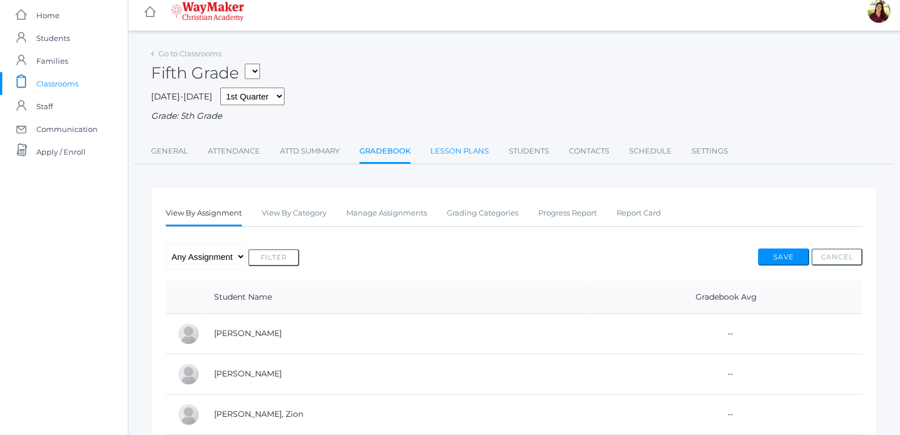
click at [466, 157] on link "Lesson Plans" at bounding box center [460, 151] width 59 height 23
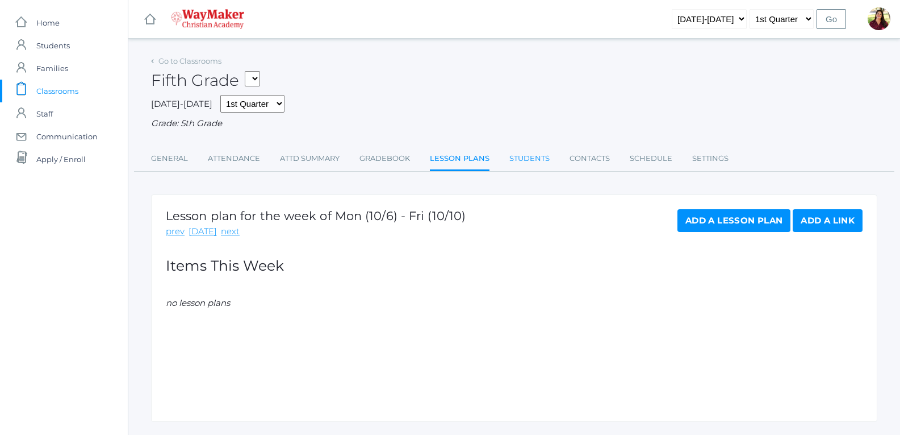
click at [544, 162] on link "Students" at bounding box center [530, 158] width 40 height 23
